Goal: Find specific page/section: Find specific page/section

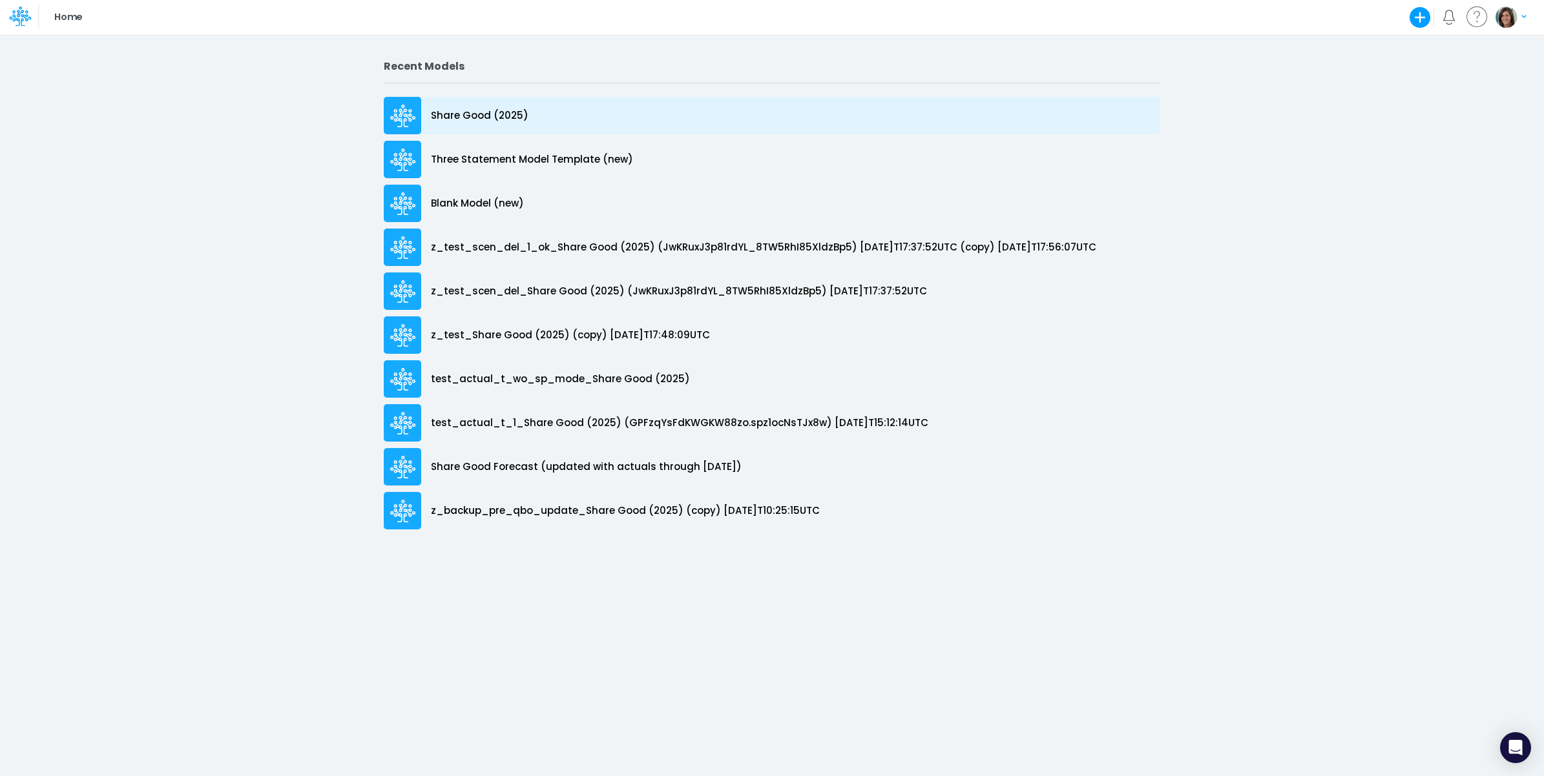
click at [594, 120] on div "Share Good (2025)" at bounding box center [772, 115] width 776 height 37
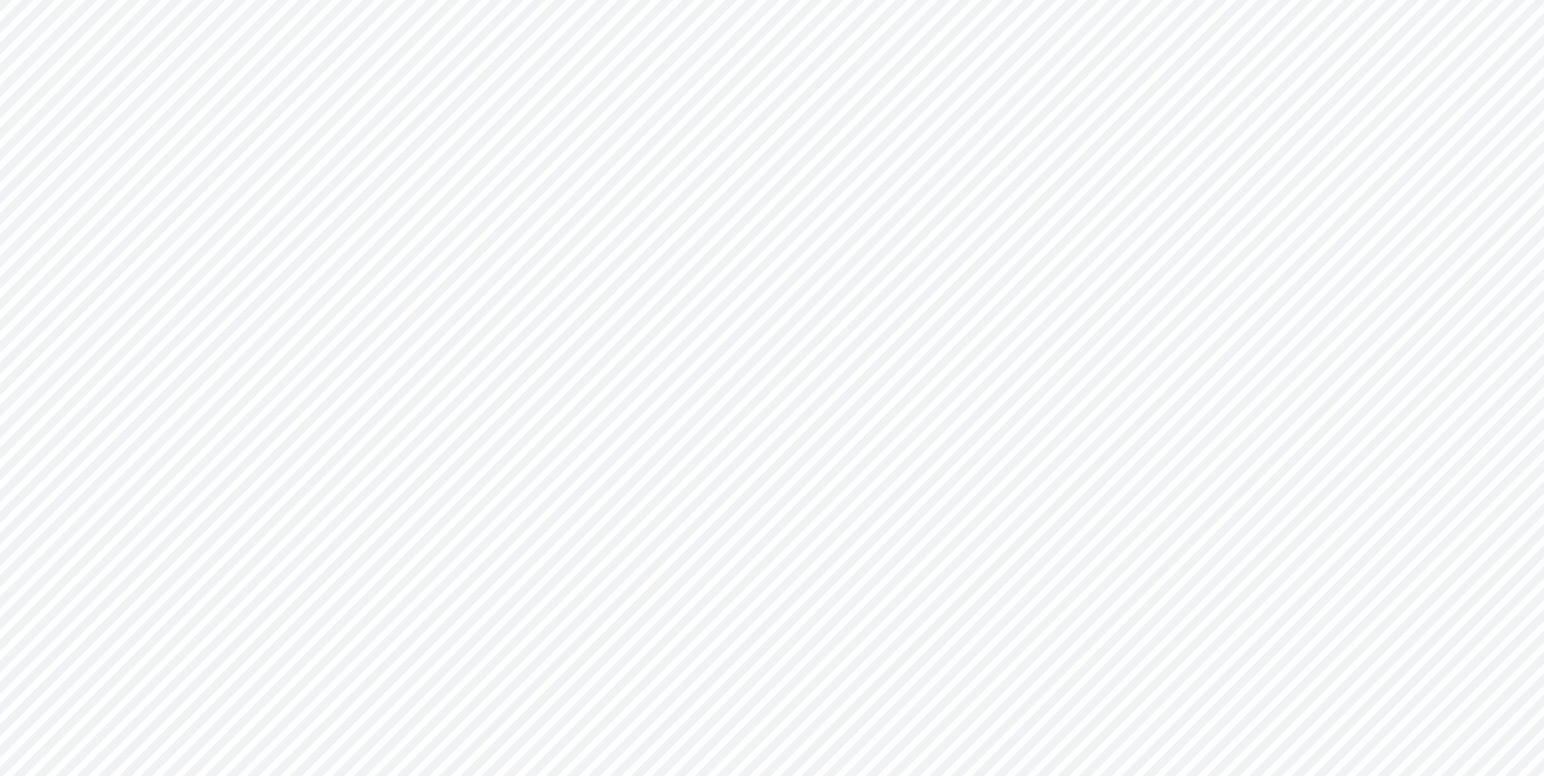
type input "Cash Flow Projections | Actuals through Dec-24 vs 2024 Budget"
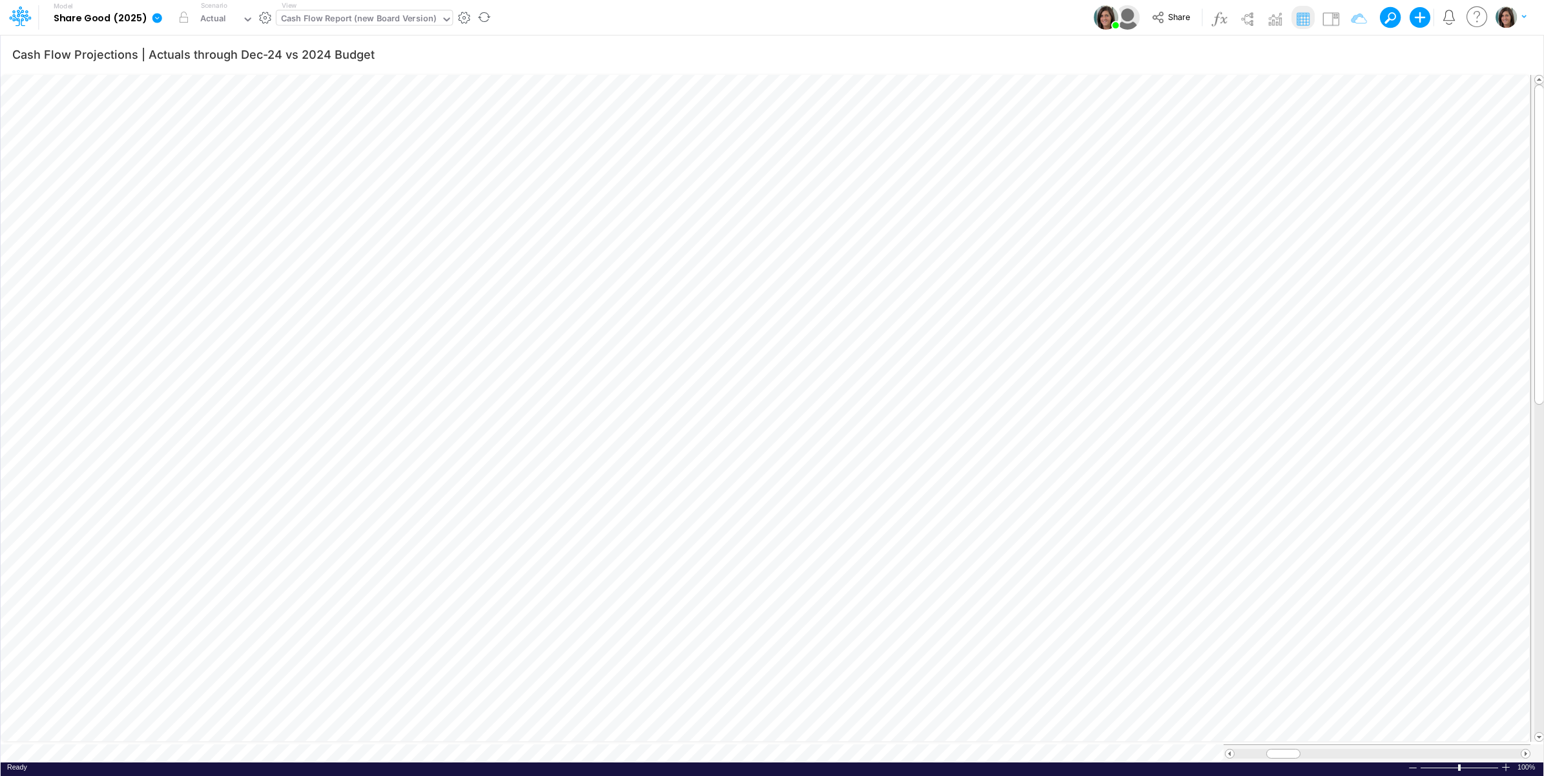
click at [425, 21] on div "Cash Flow Report (new Board Version)" at bounding box center [358, 19] width 155 height 15
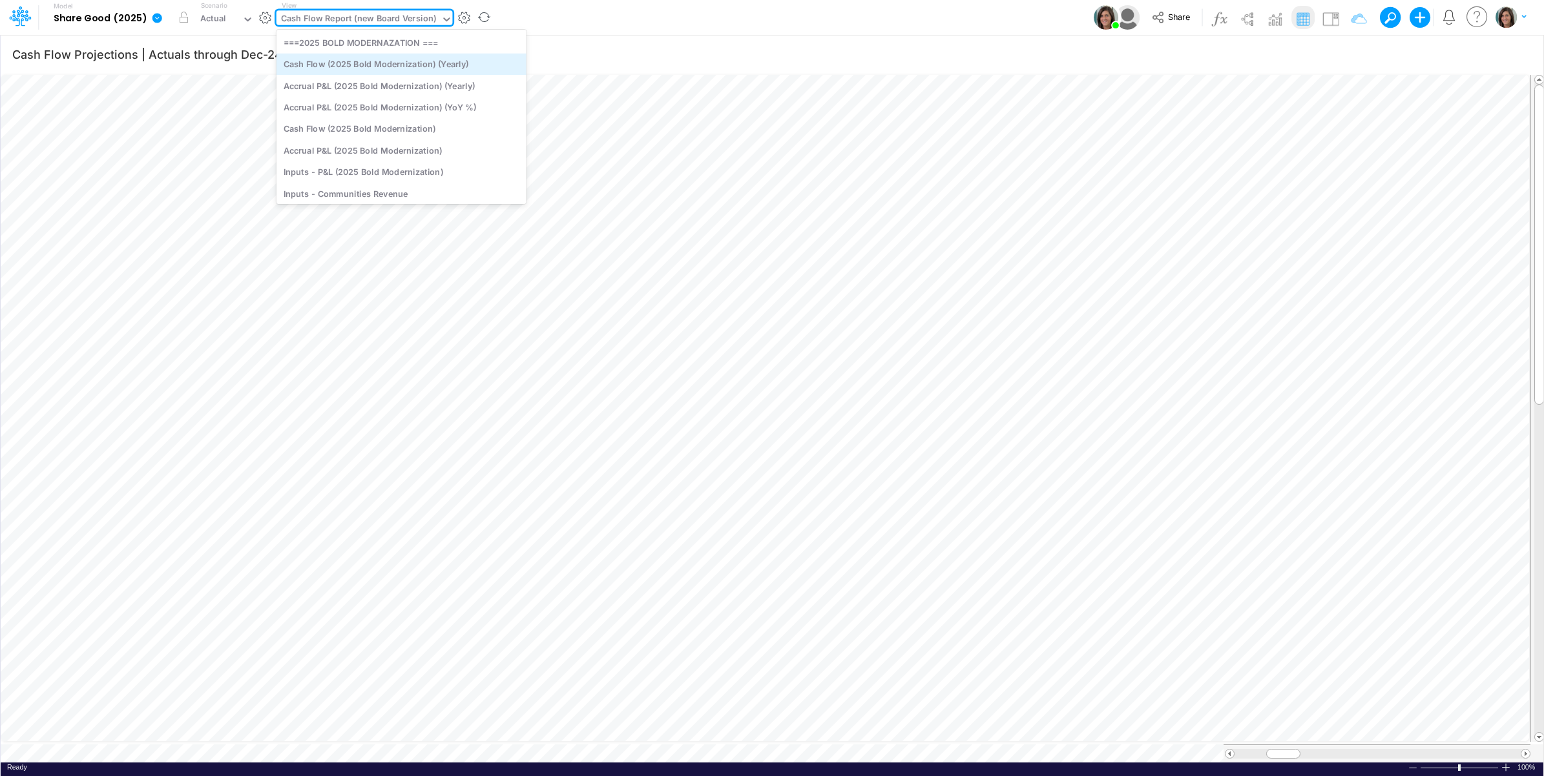
click at [475, 65] on div "Cash Flow (2025 Bold Modernization) (Yearly)" at bounding box center [401, 64] width 250 height 21
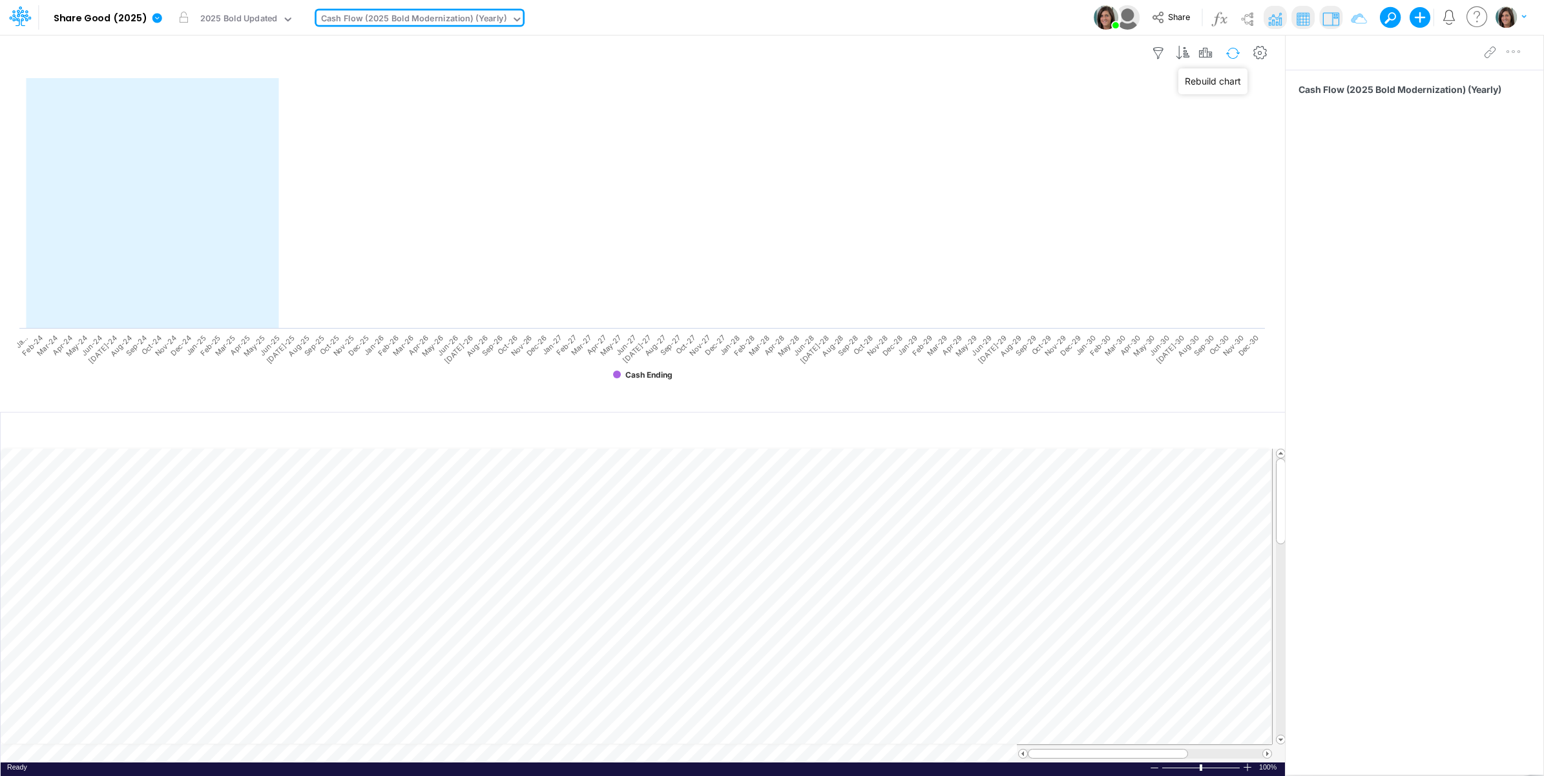
click at [1225, 56] on button "button" at bounding box center [1233, 53] width 30 height 23
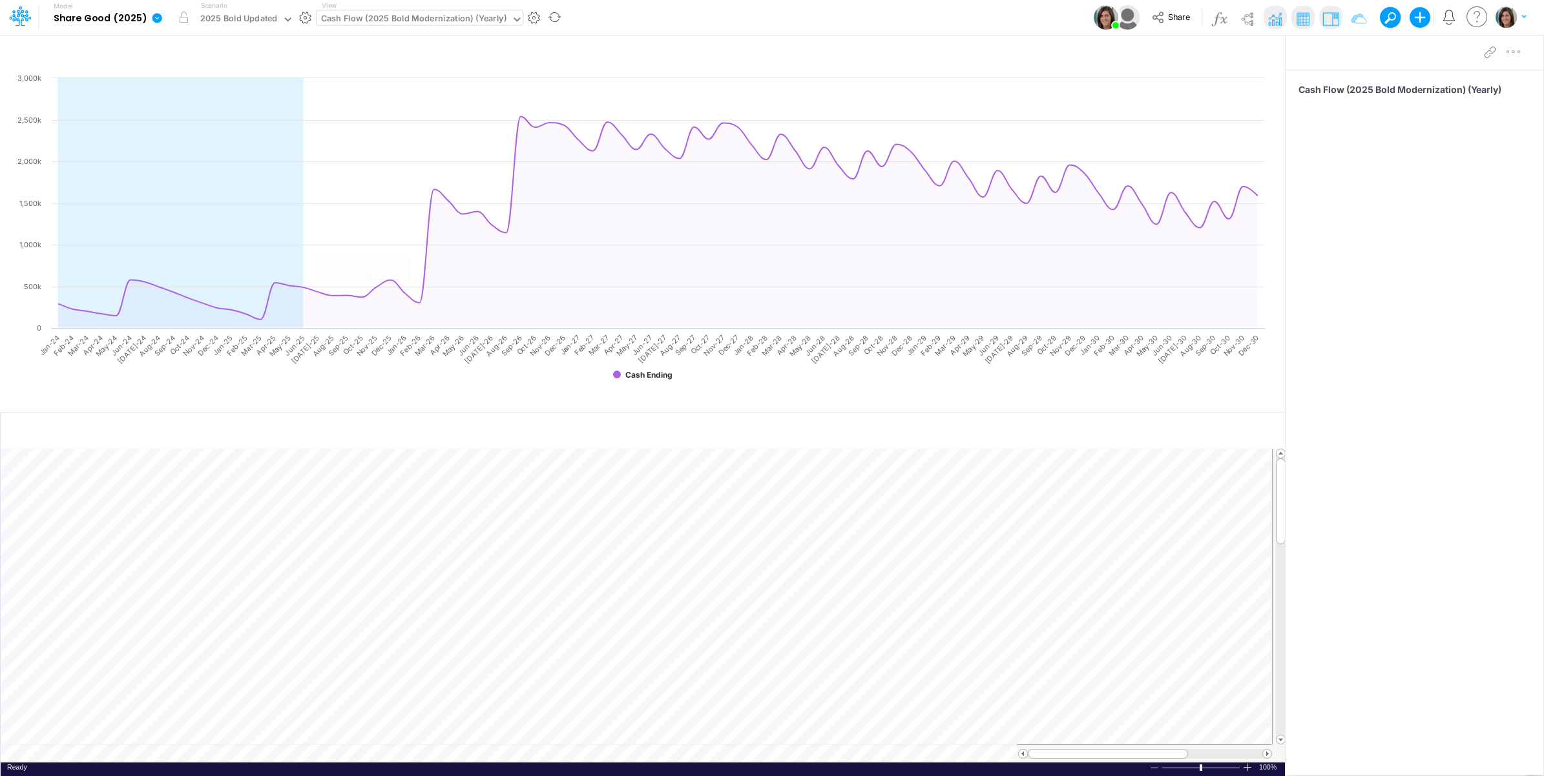
click at [391, 18] on div "Cash Flow (2025 Bold Modernization) (Yearly)" at bounding box center [413, 19] width 185 height 15
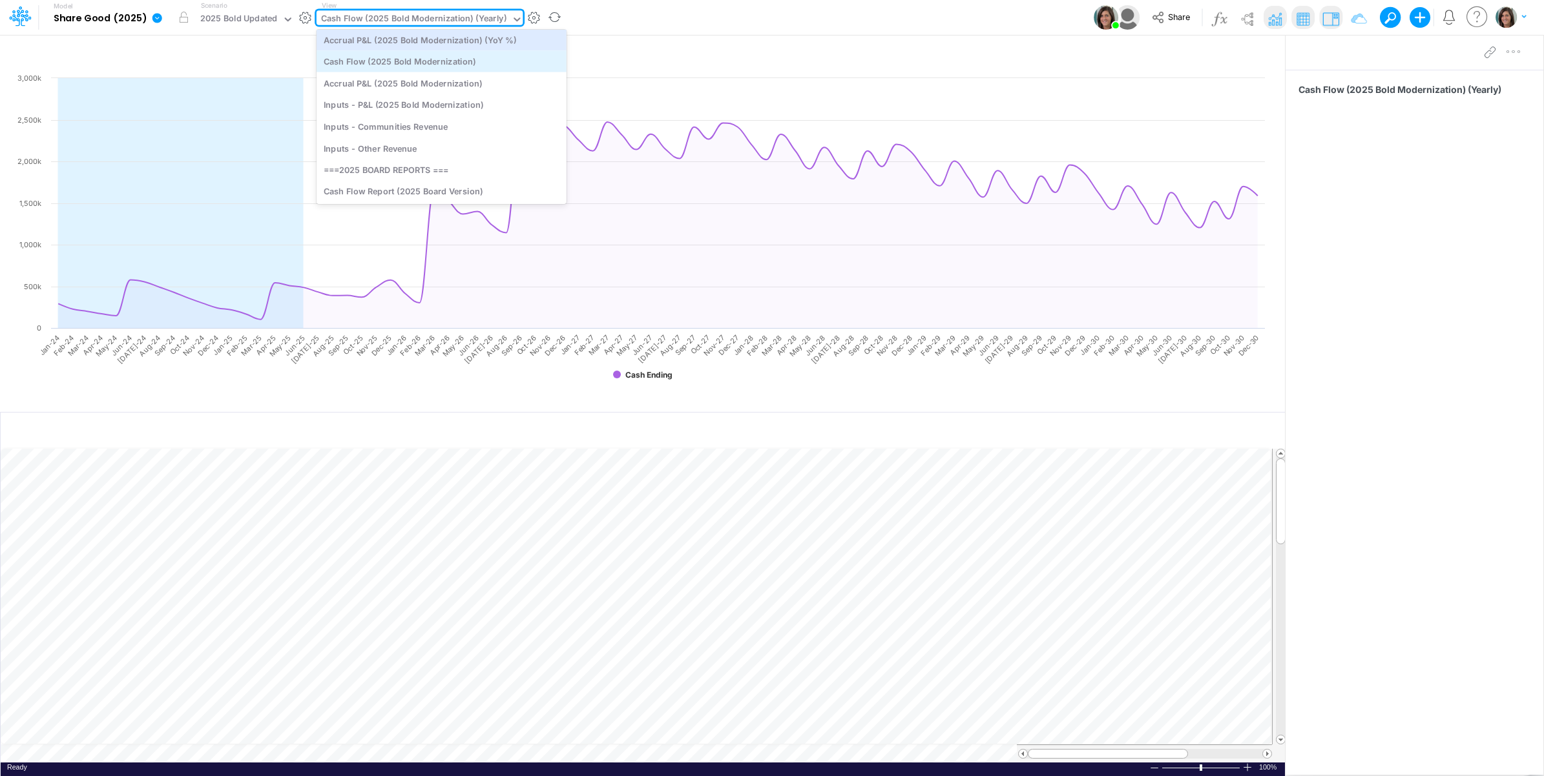
scroll to position [107, 0]
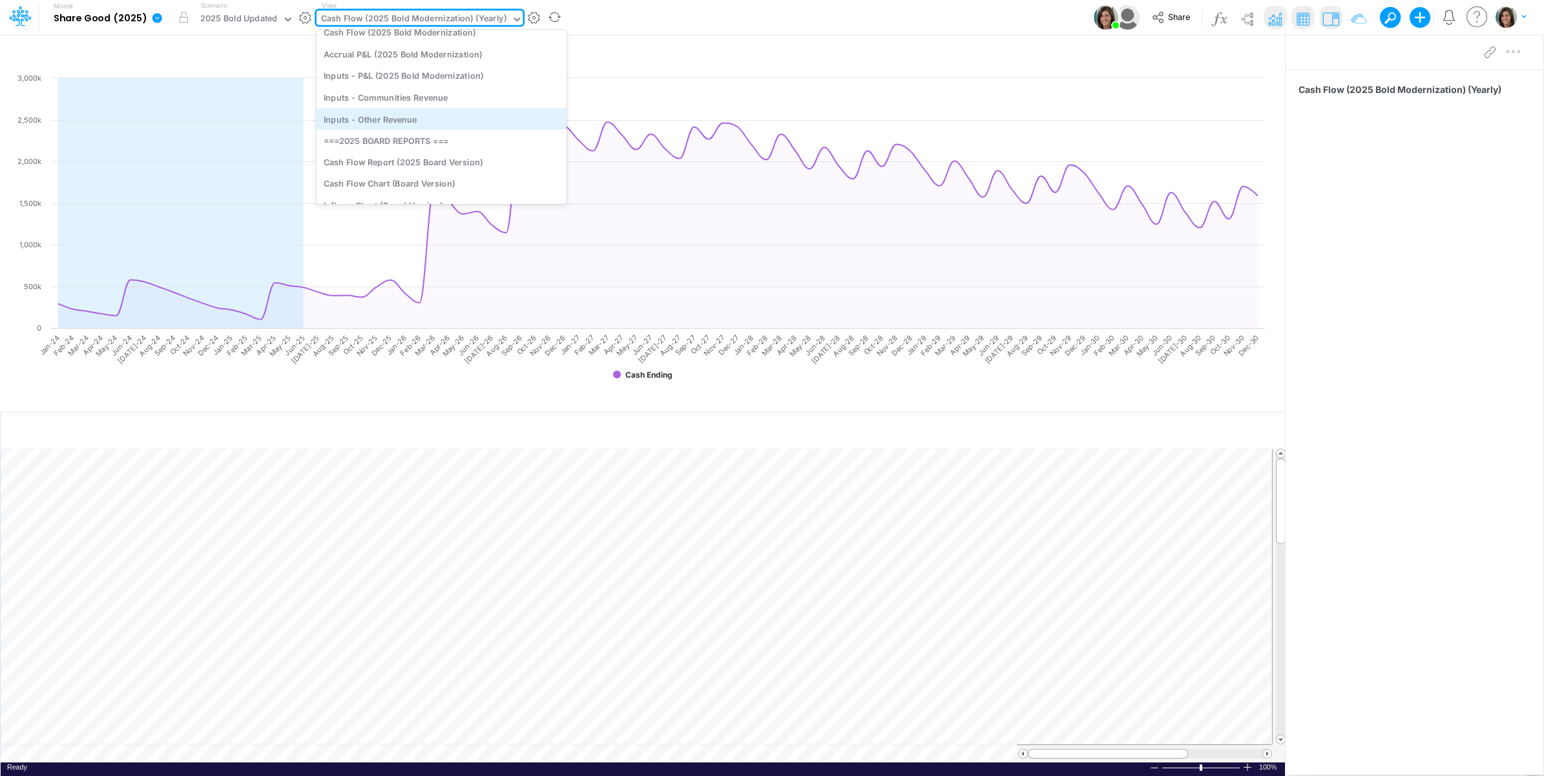
click at [450, 118] on div "Inputs - Other Revenue" at bounding box center [441, 118] width 250 height 21
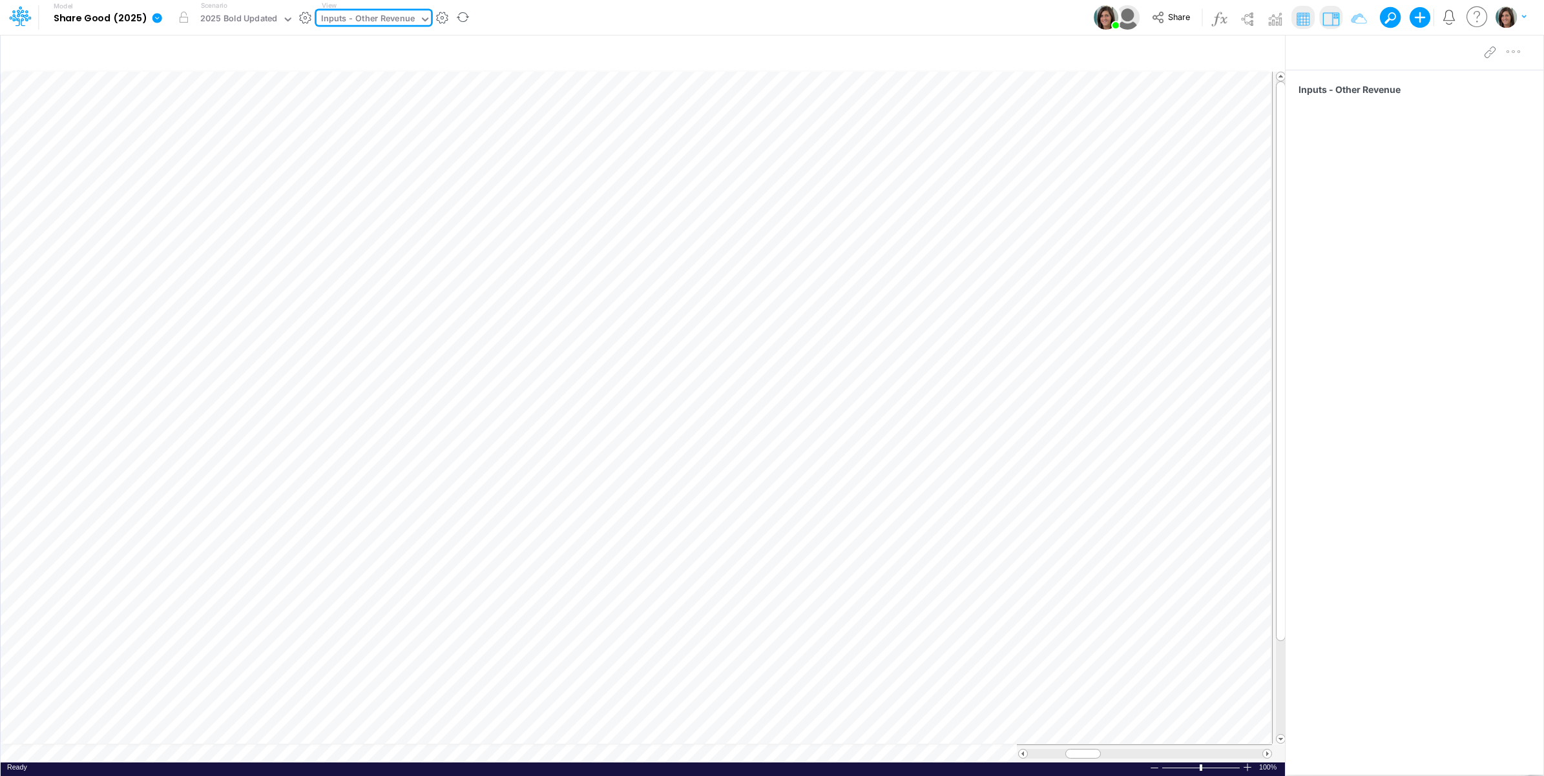
click at [614, 13] on div "Model Share Good (2025) Edit model settings Duplicate Import QuickBooks QuickBo…" at bounding box center [772, 17] width 1389 height 35
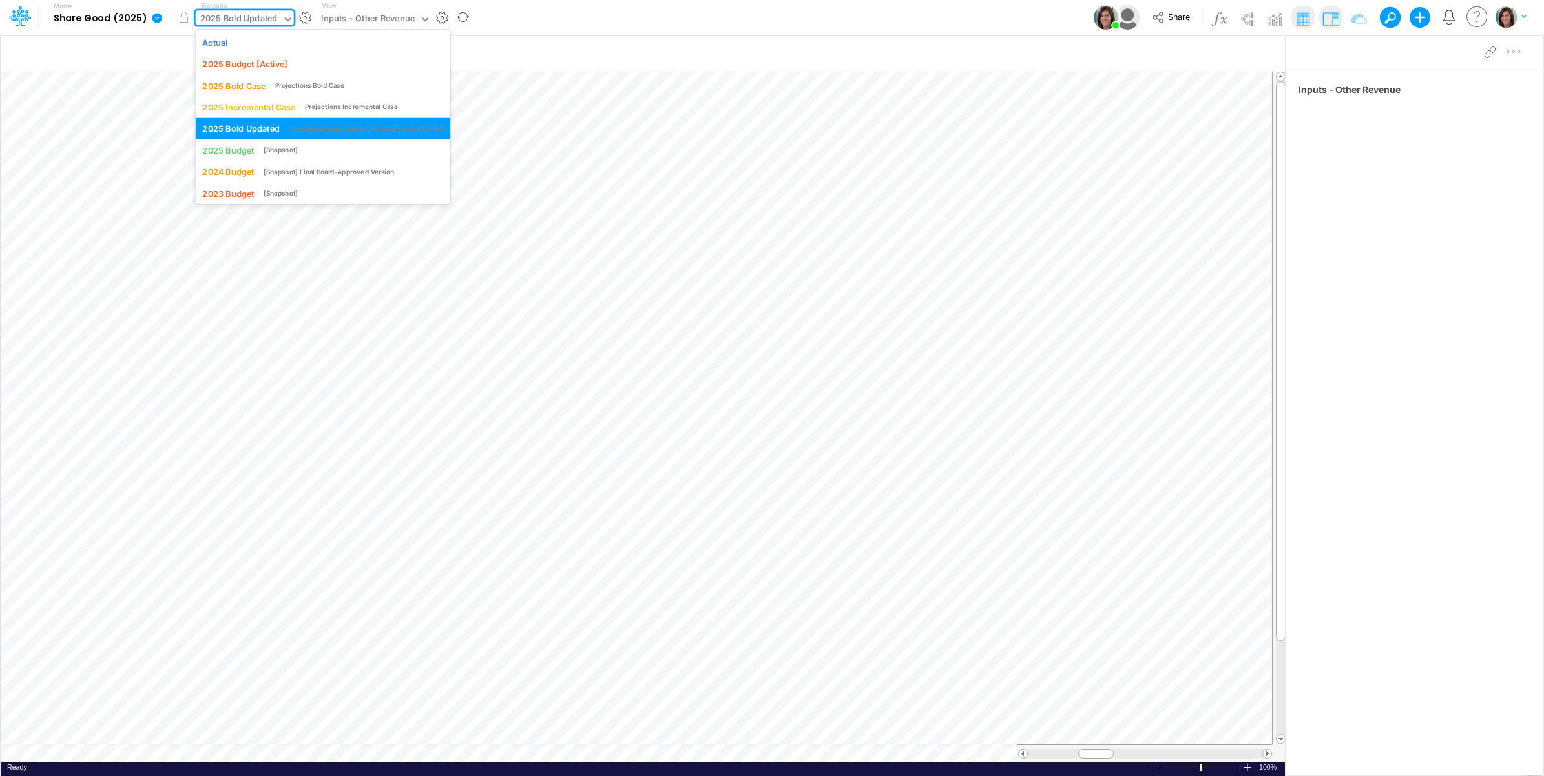
click at [236, 23] on div "2025 Bold Updated" at bounding box center [239, 19] width 78 height 15
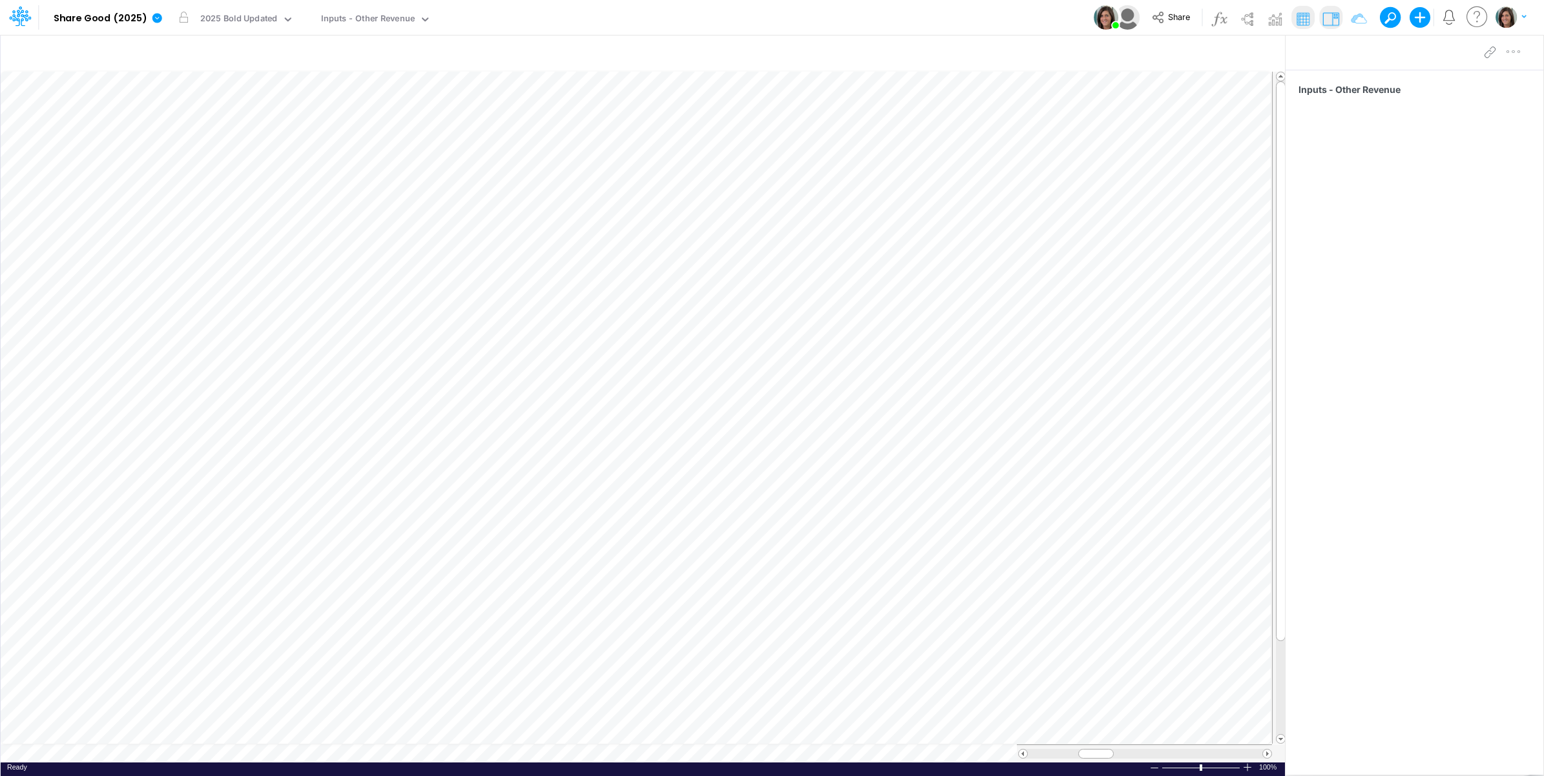
click at [554, 14] on div "Model Share Good (2025) Edit model settings Duplicate Import QuickBooks QuickBo…" at bounding box center [772, 17] width 1389 height 35
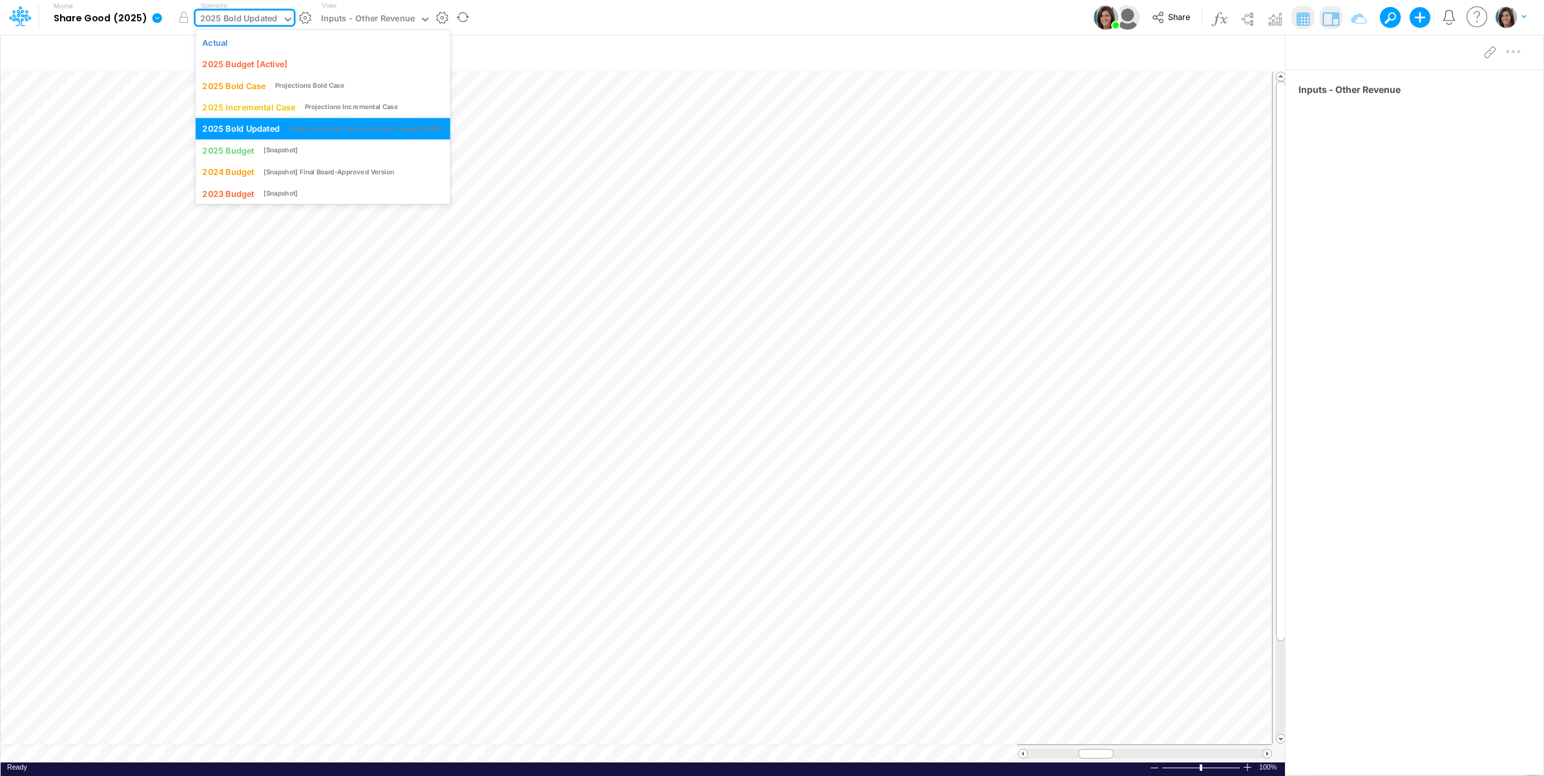
click at [234, 25] on div "2025 Bold Updated" at bounding box center [239, 19] width 78 height 15
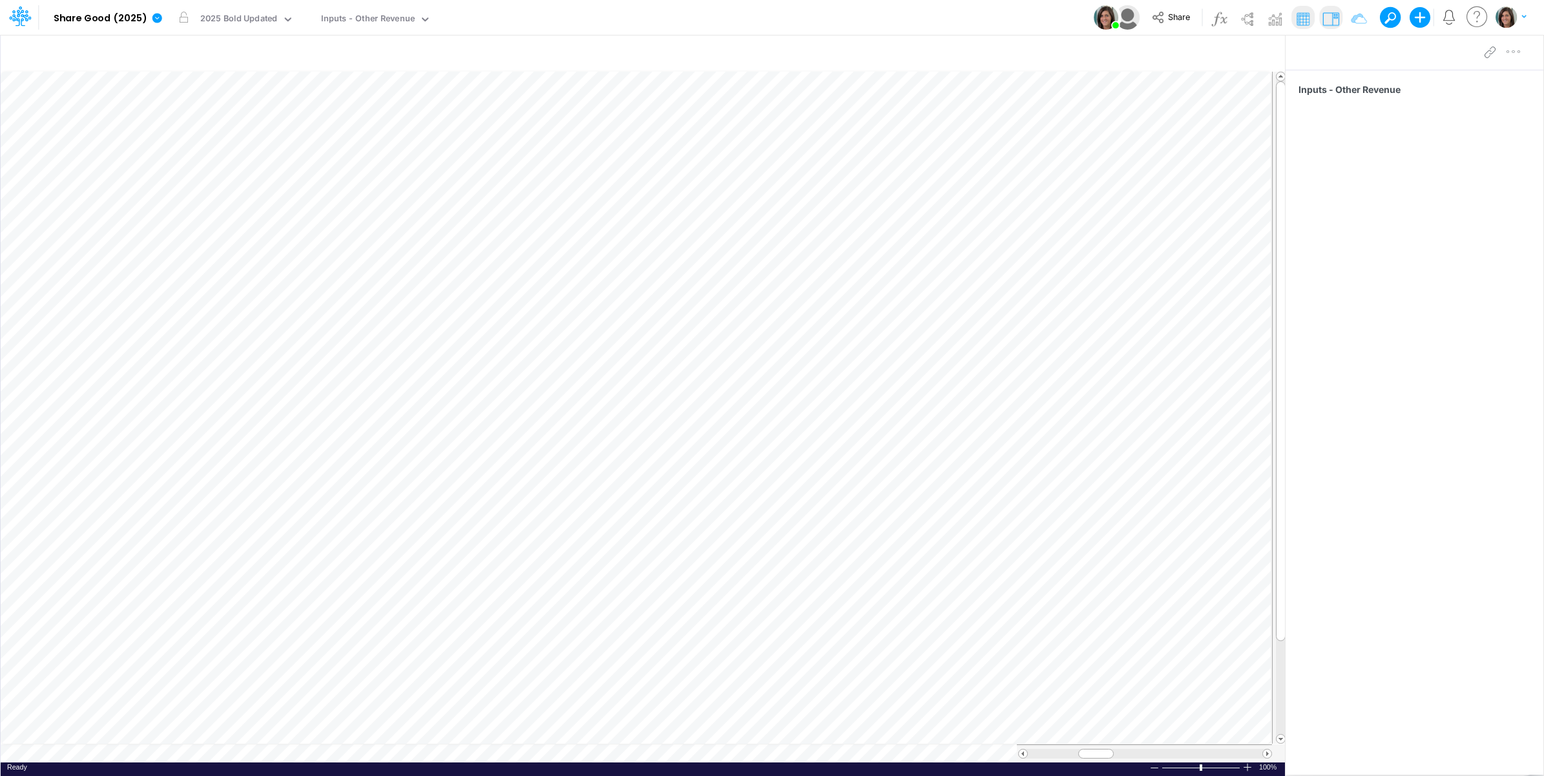
click at [560, 20] on div "Model Share Good (2025) Edit model settings Duplicate Import QuickBooks QuickBo…" at bounding box center [772, 17] width 1389 height 35
